Goal: Transaction & Acquisition: Purchase product/service

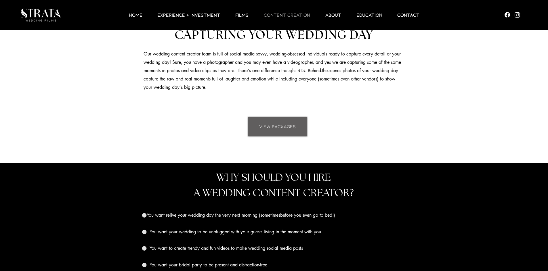
click at [267, 126] on span "VIEW PACKAGES" at bounding box center [277, 126] width 37 height 6
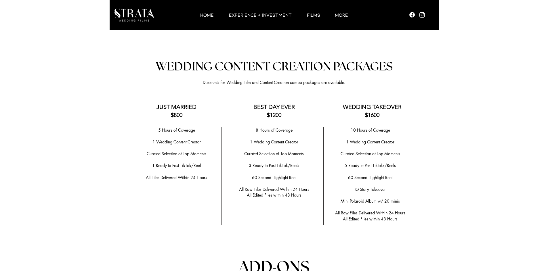
scroll to position [1064, 0]
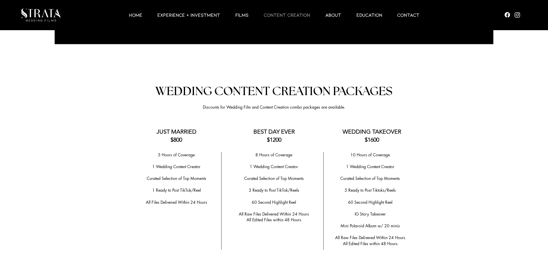
click at [274, 217] on span "All Edited Files within 48 Hours" at bounding box center [274, 219] width 55 height 5
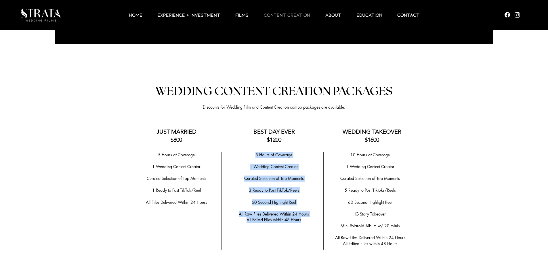
drag, startPoint x: 303, startPoint y: 218, endPoint x: 256, endPoint y: 155, distance: 78.2
click at [256, 155] on div "8 Hours of Coverage ​ 1 Wedding Content Creator ​ ​Curated Selection of Top Mom…" at bounding box center [274, 187] width 90 height 71
copy div "8 Hours of Coverage ​ 1 Wedding Content Creator ​ ​Curated Selection of Top Mom…"
